Goal: Information Seeking & Learning: Learn about a topic

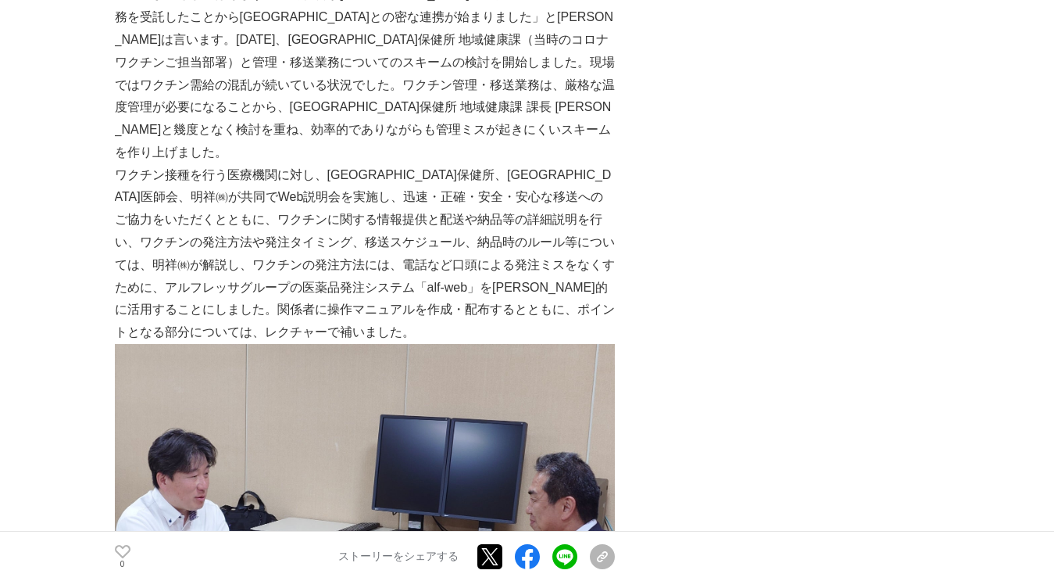
scroll to position [2735, 0]
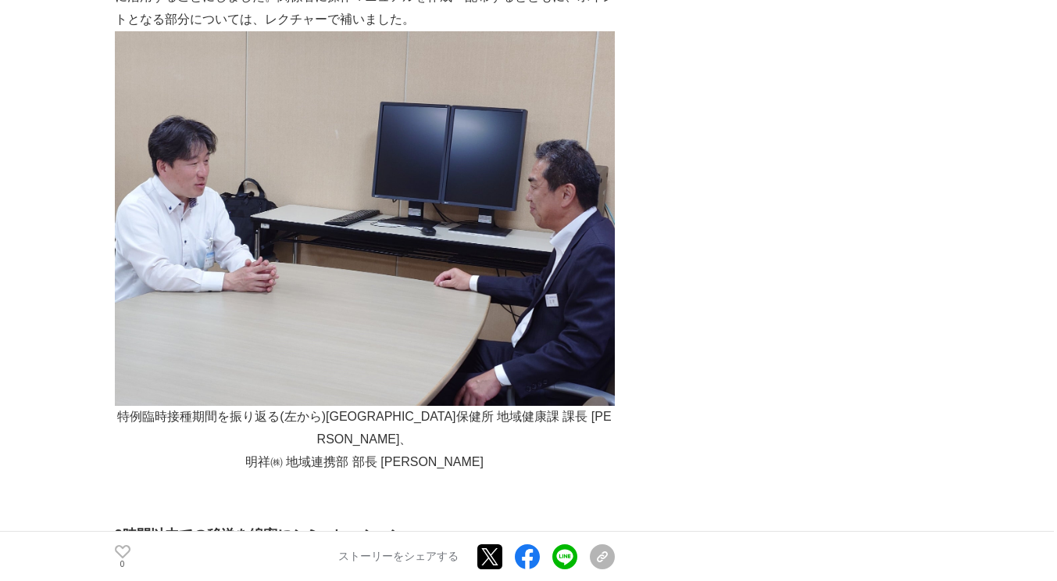
click at [399, 527] on strong "2時間以内での移送を綿密にシミュレーション" at bounding box center [259, 535] width 289 height 16
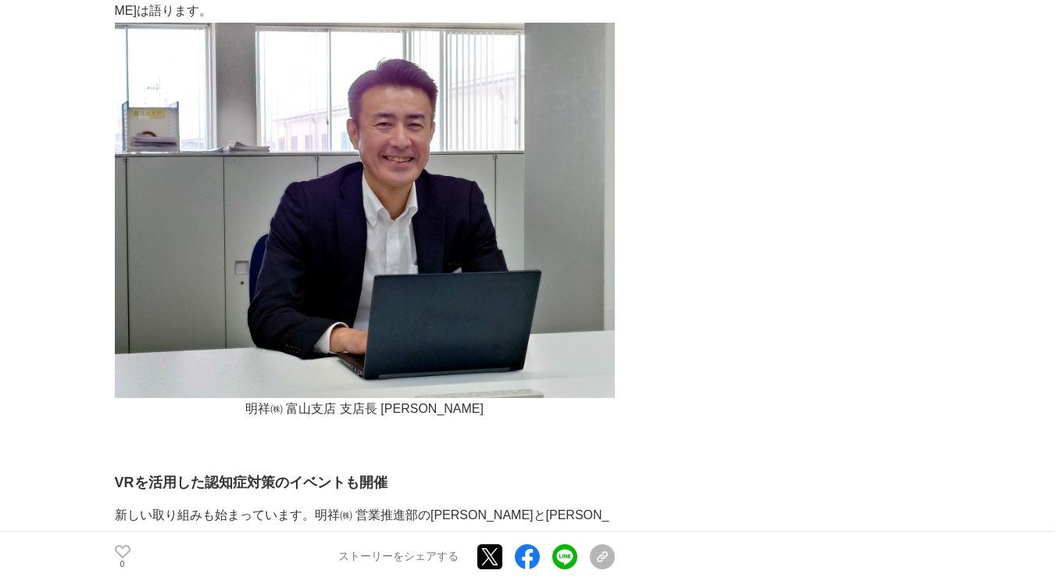
scroll to position [5009, 0]
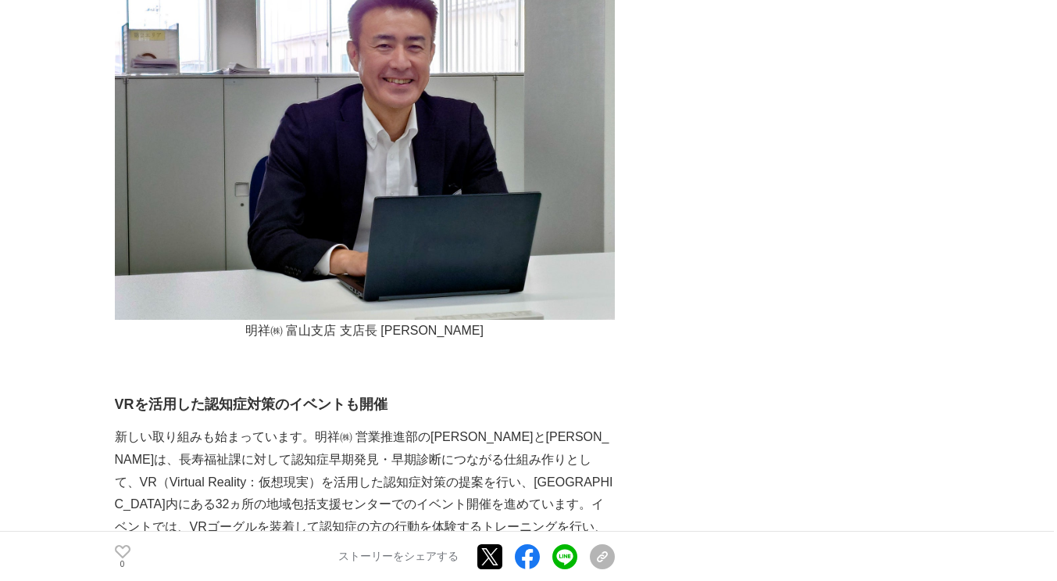
click at [281, 426] on p "新しい取り組みも始まっています。明祥㈱ 営業推進部の[PERSON_NAME]と[PERSON_NAME]は、長寿福祉課に対して認知症早期発見・早期診断につな…" at bounding box center [365, 527] width 500 height 202
click at [446, 426] on p "新しい取り組みも始まっています。明祥㈱ 営業推進部の[PERSON_NAME]と[PERSON_NAME]は、長寿福祉課に対して認知症早期発見・早期診断につな…" at bounding box center [365, 527] width 500 height 202
click at [530, 426] on p "新しい取り組みも始まっています。明祥㈱ 営業推進部の[PERSON_NAME]と[PERSON_NAME]は、長寿福祉課に対して認知症早期発見・早期診断につな…" at bounding box center [365, 527] width 500 height 202
click at [545, 426] on p "新しい取り組みも始まっています。明祥㈱ 営業推進部の[PERSON_NAME]と[PERSON_NAME]は、長寿福祉課に対して認知症早期発見・早期診断につな…" at bounding box center [365, 527] width 500 height 202
click at [542, 426] on p "新しい取り組みも始まっています。明祥㈱ 営業推進部の[PERSON_NAME]と[PERSON_NAME]は、長寿福祉課に対して認知症早期発見・早期診断につな…" at bounding box center [365, 527] width 500 height 202
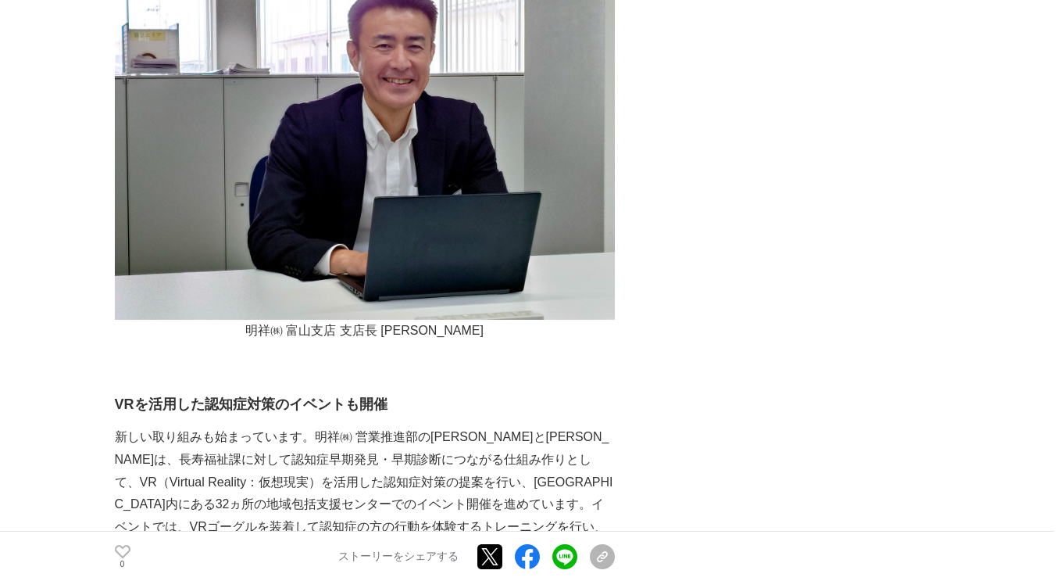
click at [443, 426] on p "新しい取り組みも始まっています。明祥㈱ 営業推進部の[PERSON_NAME]と[PERSON_NAME]は、長寿福祉課に対して認知症早期発見・早期診断につな…" at bounding box center [365, 527] width 500 height 202
click at [413, 426] on p "新しい取り組みも始まっています。明祥㈱ 営業推進部の[PERSON_NAME]と[PERSON_NAME]は、長寿福祉課に対して認知症早期発見・早期診断につな…" at bounding box center [365, 527] width 500 height 202
click at [406, 426] on p "新しい取り組みも始まっています。明祥㈱ 営業推進部の[PERSON_NAME]と[PERSON_NAME]は、長寿福祉課に対して認知症早期発見・早期診断につな…" at bounding box center [365, 527] width 500 height 202
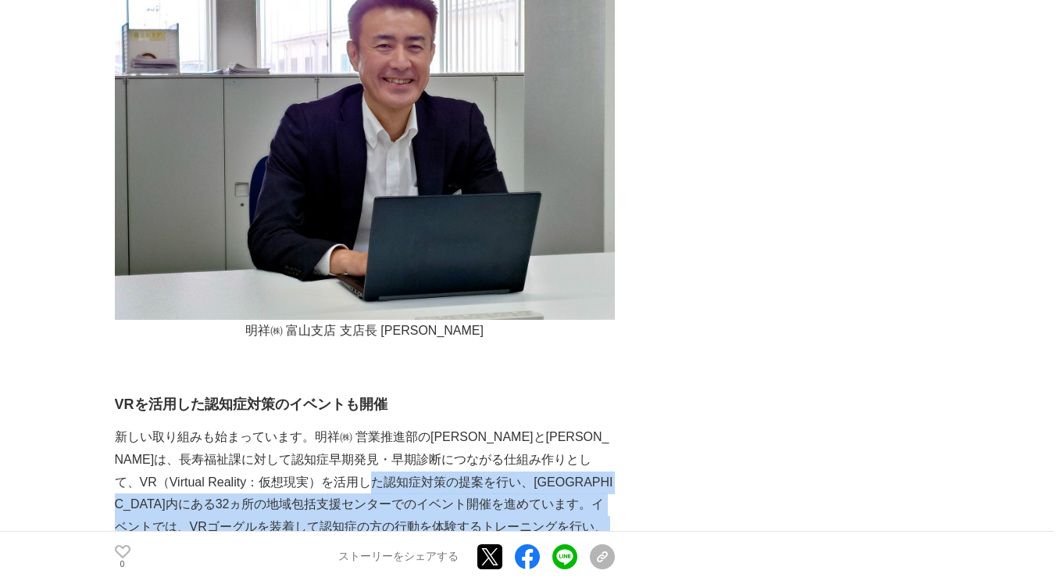
drag, startPoint x: 484, startPoint y: 295, endPoint x: 488, endPoint y: 216, distance: 79.0
click at [488, 426] on p "新しい取り組みも始まっています。明祥㈱ 営業推進部の[PERSON_NAME]と[PERSON_NAME]は、長寿福祉課に対して認知症早期発見・早期診断につな…" at bounding box center [365, 527] width 500 height 202
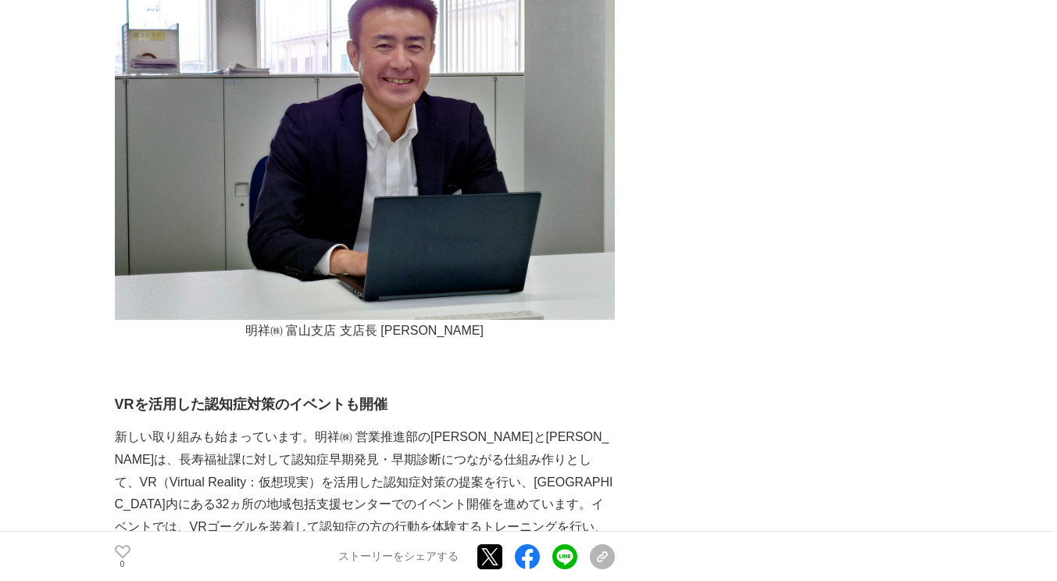
click at [389, 426] on p "新しい取り組みも始まっています。明祥㈱ 営業推進部の[PERSON_NAME]と[PERSON_NAME]は、長寿福祉課に対して認知症早期発見・早期診断につな…" at bounding box center [365, 527] width 500 height 202
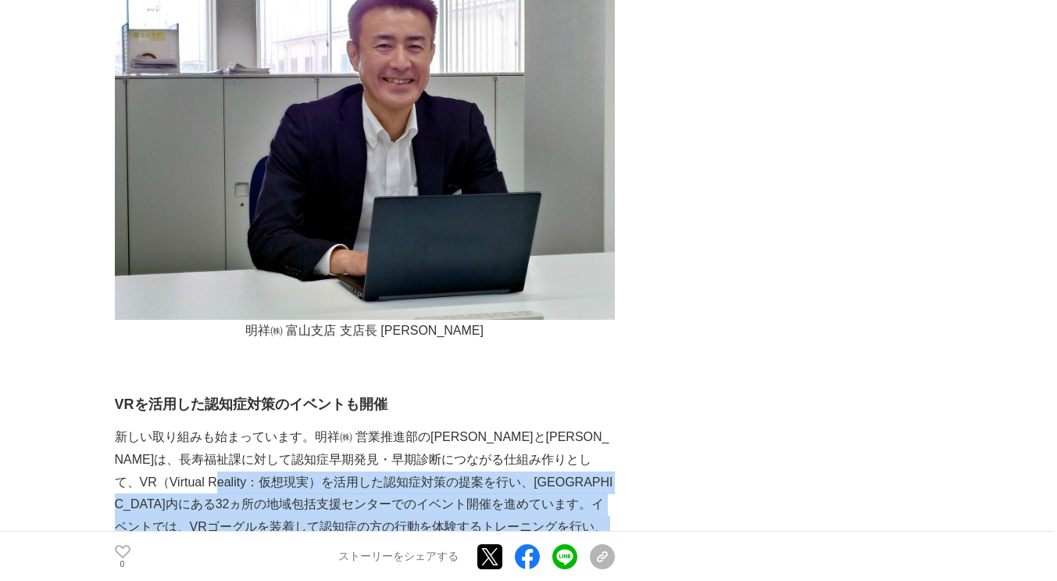
drag, startPoint x: 287, startPoint y: 202, endPoint x: 463, endPoint y: 292, distance: 198.1
click at [463, 426] on p "新しい取り組みも始まっています。明祥㈱ 営業推進部の[PERSON_NAME]と[PERSON_NAME]は、長寿福祉課に対して認知症早期発見・早期診断につな…" at bounding box center [365, 527] width 500 height 202
click at [452, 426] on p "新しい取り組みも始まっています。明祥㈱ 営業推進部の[PERSON_NAME]と[PERSON_NAME]は、長寿福祉課に対して認知症早期発見・早期診断につな…" at bounding box center [365, 527] width 500 height 202
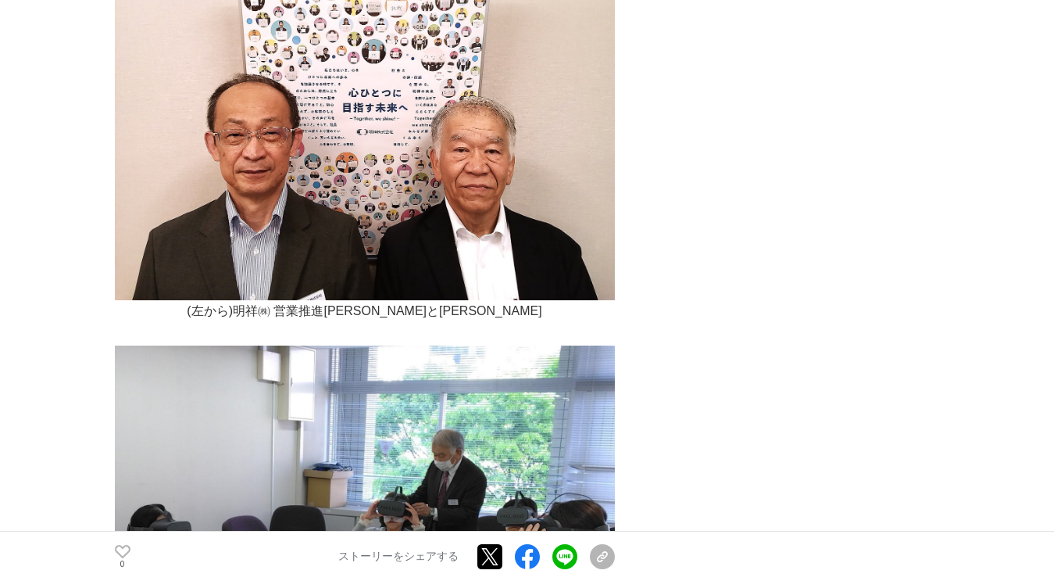
scroll to position [5635, 0]
